Goal: Transaction & Acquisition: Subscribe to service/newsletter

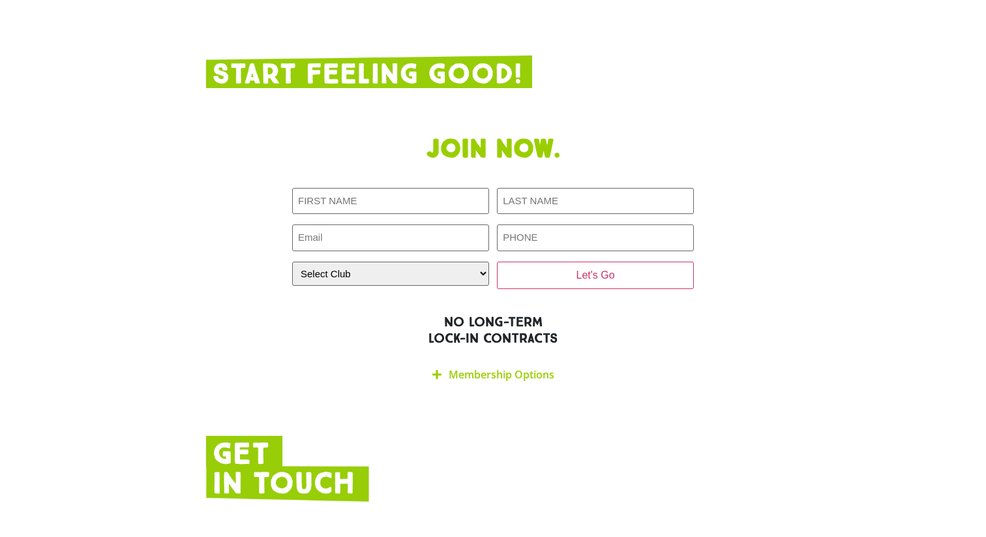
scroll to position [2547, 0]
click at [249, 236] on div "Join now. First NAME (Required) LAST NAME (Required) Email (Required) PHONE (Re…" at bounding box center [493, 262] width 587 height 269
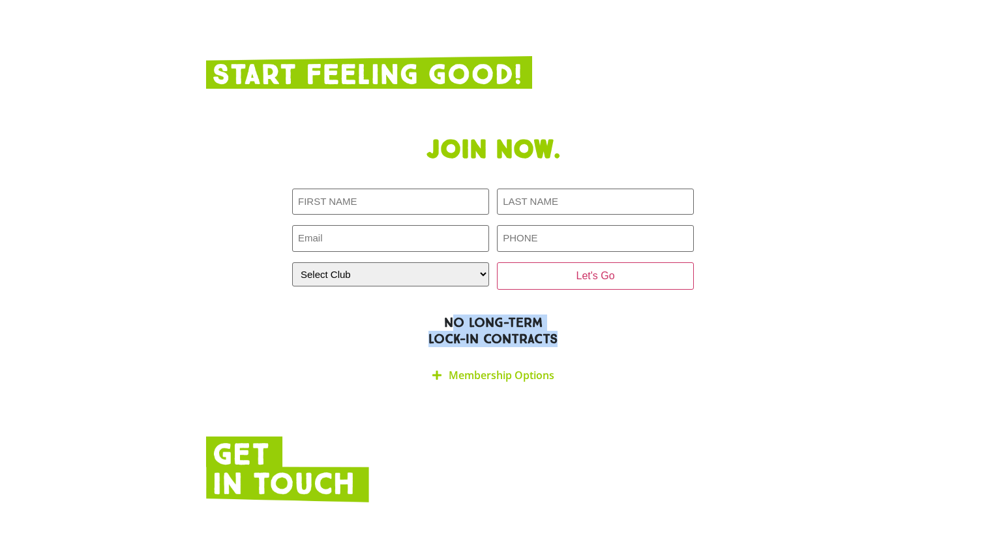
drag, startPoint x: 453, startPoint y: 262, endPoint x: 504, endPoint y: 304, distance: 66.3
click at [504, 304] on div "Join now. First NAME (Required) LAST NAME (Required) Email (Required) PHONE (Re…" at bounding box center [493, 262] width 587 height 269
click at [489, 436] on div at bounding box center [493, 469] width 574 height 67
click at [499, 360] on div "Membership Options" at bounding box center [493, 375] width 402 height 31
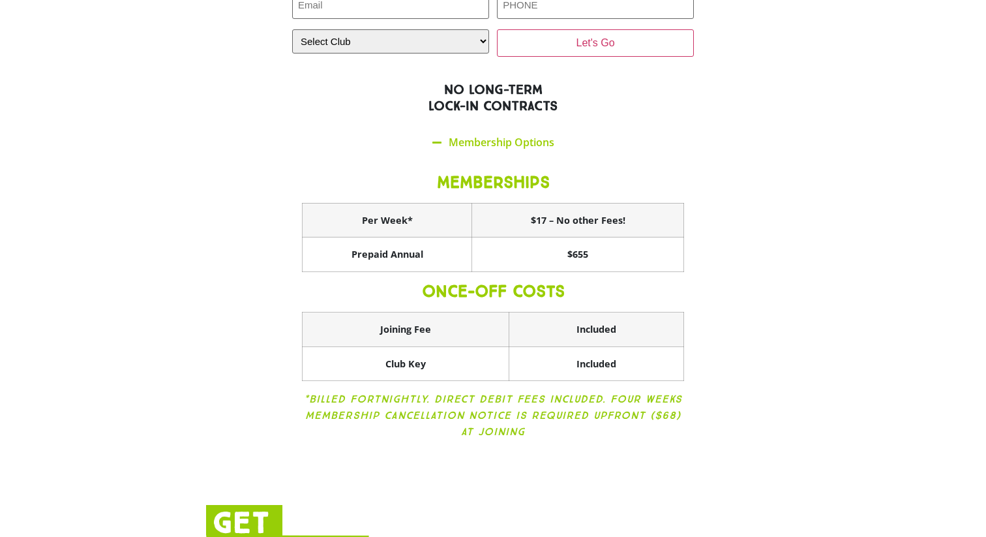
scroll to position [2776, 0]
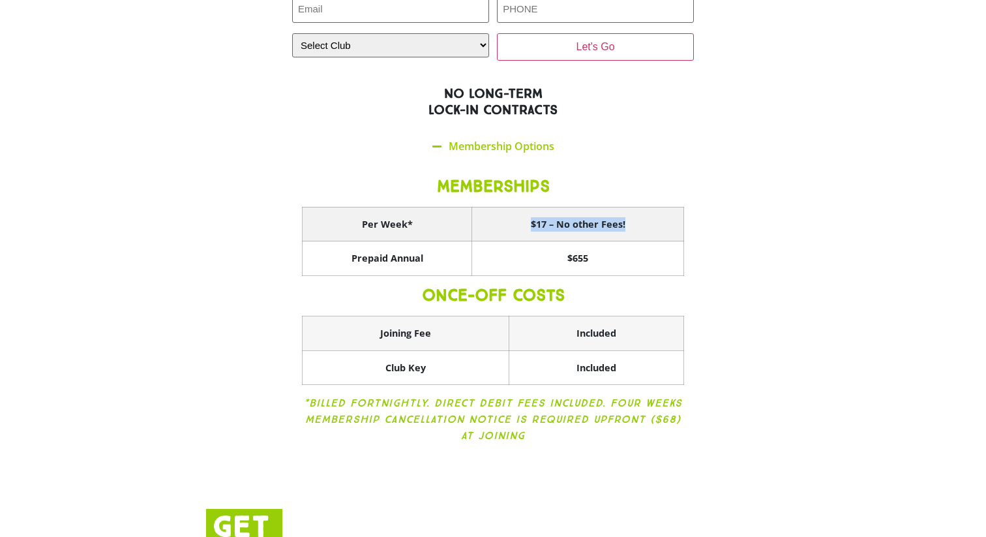
drag, startPoint x: 527, startPoint y: 159, endPoint x: 610, endPoint y: 179, distance: 85.9
click at [610, 207] on th "$17 – No other Fees!" at bounding box center [578, 224] width 212 height 35
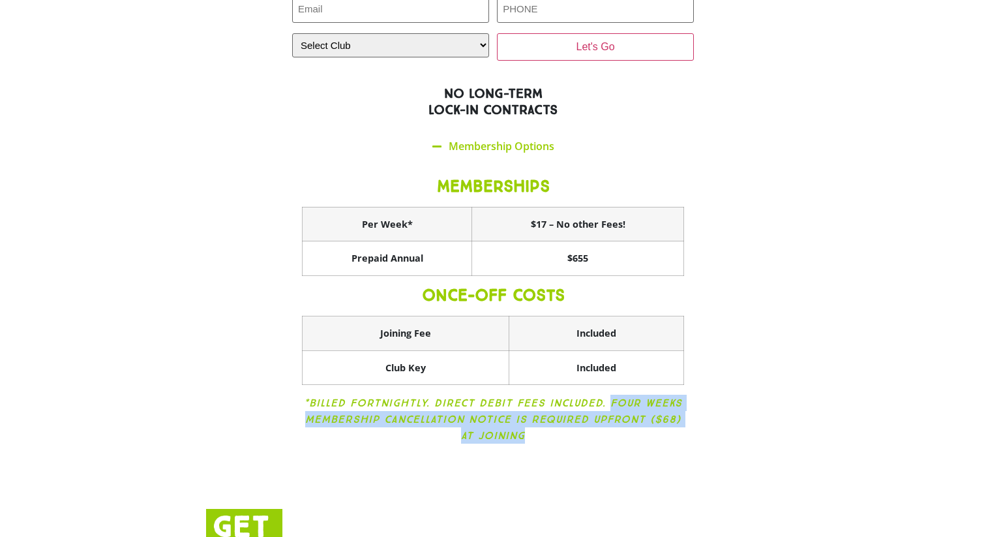
drag, startPoint x: 611, startPoint y: 343, endPoint x: 617, endPoint y: 376, distance: 33.8
click at [617, 395] on p "*Billed Fortnightly. Direct Debit fees included. Four weeks membership cancella…" at bounding box center [493, 419] width 382 height 49
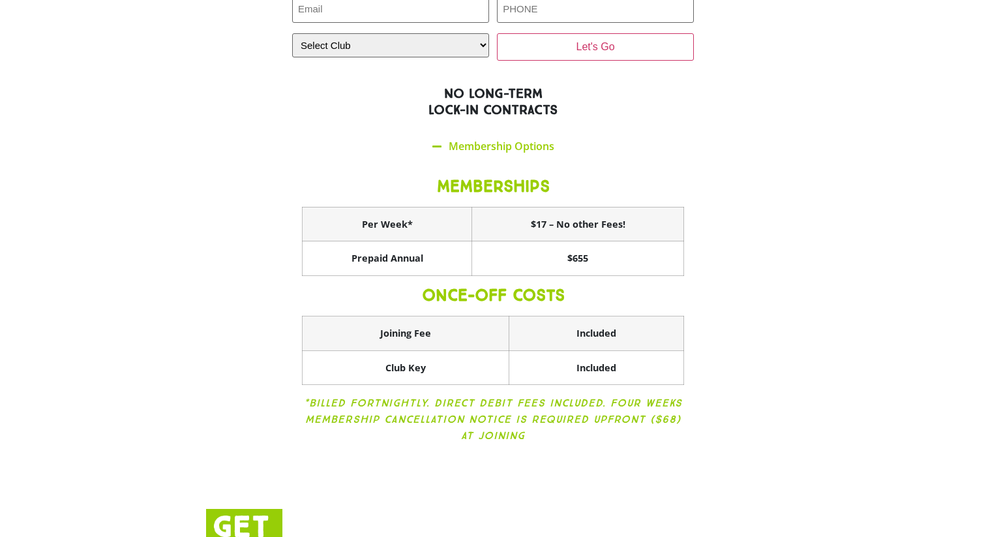
click at [657, 395] on p "*Billed Fortnightly. Direct Debit fees included. Four weeks membership cancella…" at bounding box center [493, 419] width 382 height 49
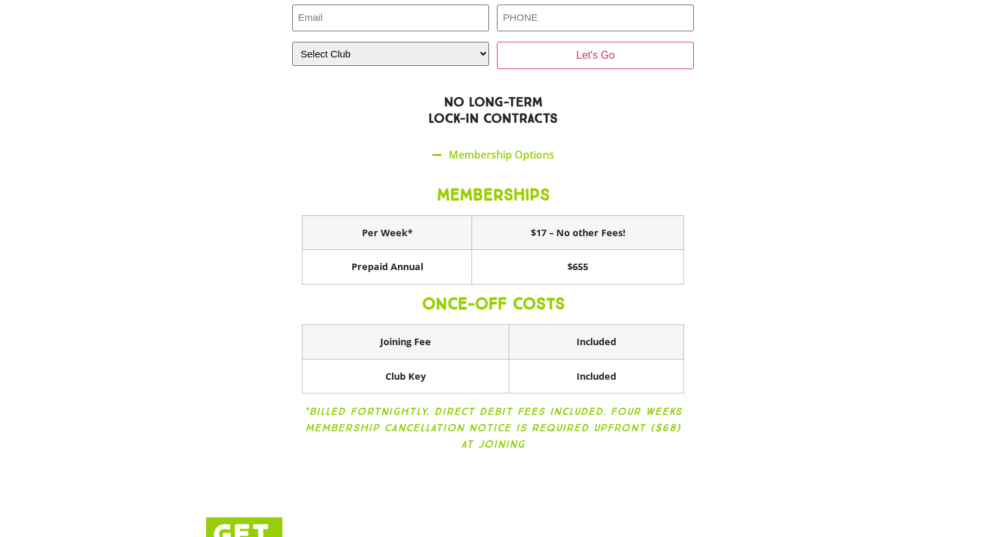
scroll to position [2743, 0]
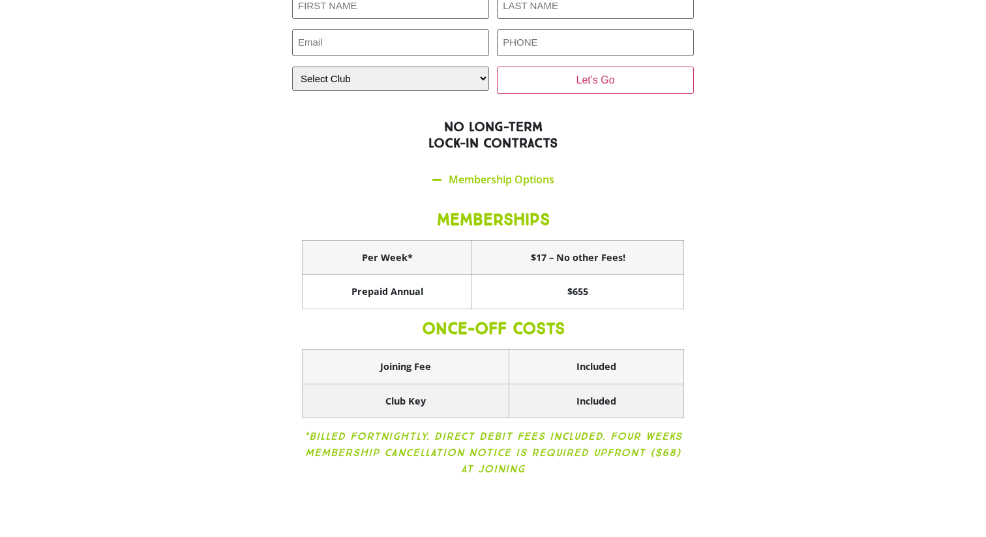
click at [490, 384] on th "Club Key" at bounding box center [406, 401] width 207 height 35
drag, startPoint x: 413, startPoint y: 348, endPoint x: 527, endPoint y: 353, distance: 114.3
click at [523, 384] on tr "Club Key Included" at bounding box center [494, 401] width 382 height 35
click at [527, 384] on th "Included" at bounding box center [597, 401] width 175 height 35
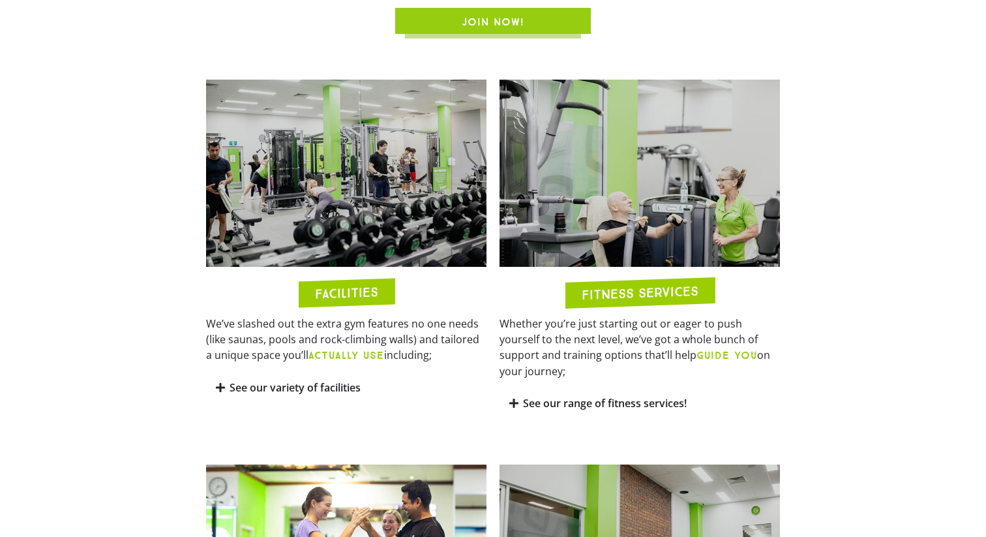
scroll to position [600, 0]
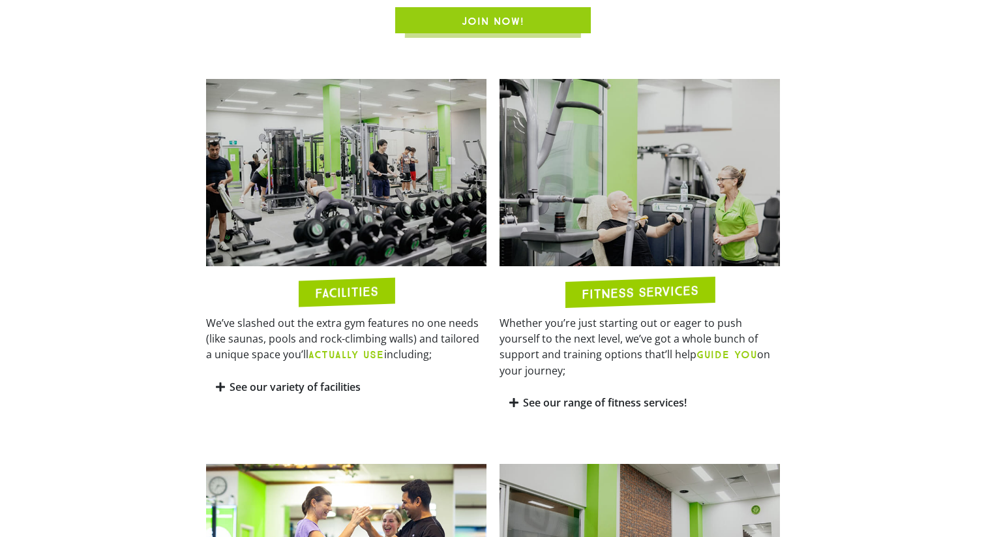
click at [854, 271] on section "FACILITIES We’ve slashed out the extra gym features no one needs (like saunas, …" at bounding box center [493, 248] width 986 height 352
